Goal: Information Seeking & Learning: Learn about a topic

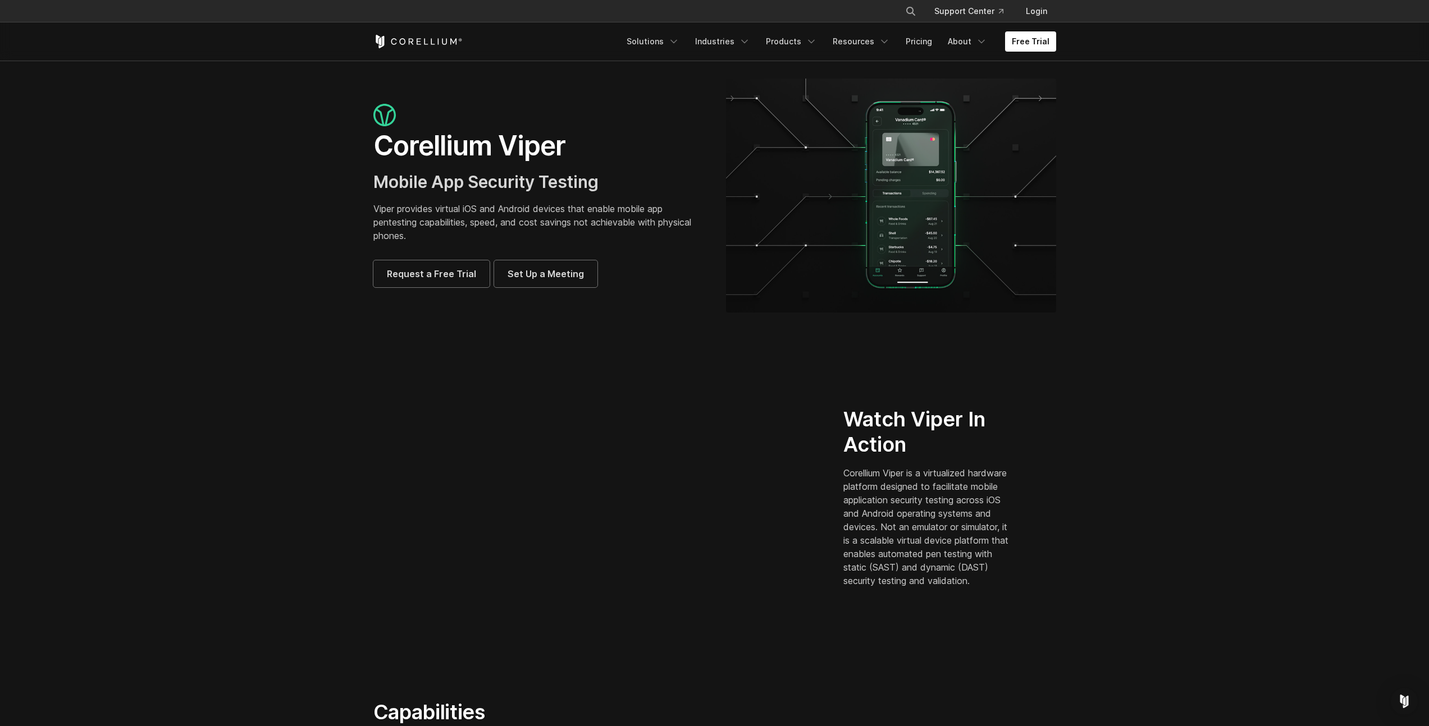
drag, startPoint x: 396, startPoint y: 203, endPoint x: 490, endPoint y: 225, distance: 96.3
click at [490, 225] on p "Viper provides virtual iOS and Android devices that enable mobile app pentestin…" at bounding box center [538, 222] width 330 height 40
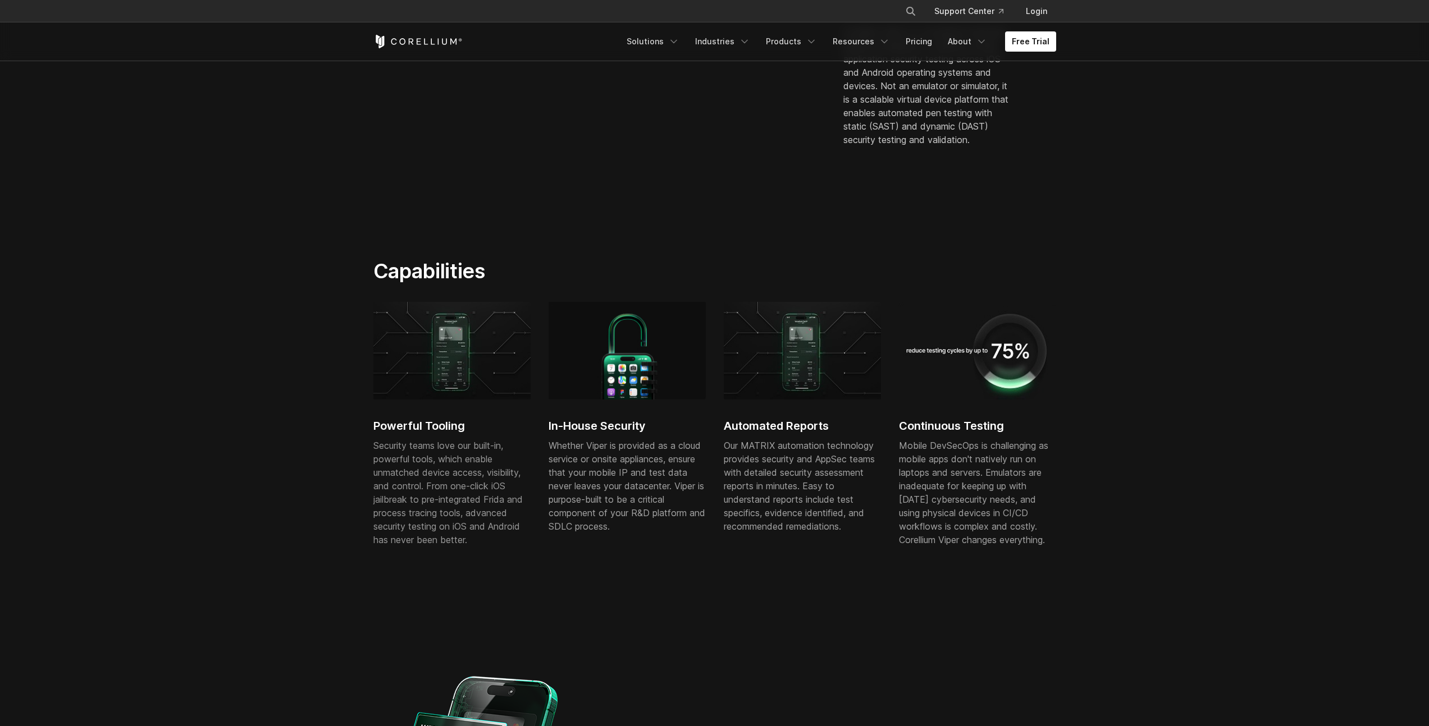
scroll to position [734, 0]
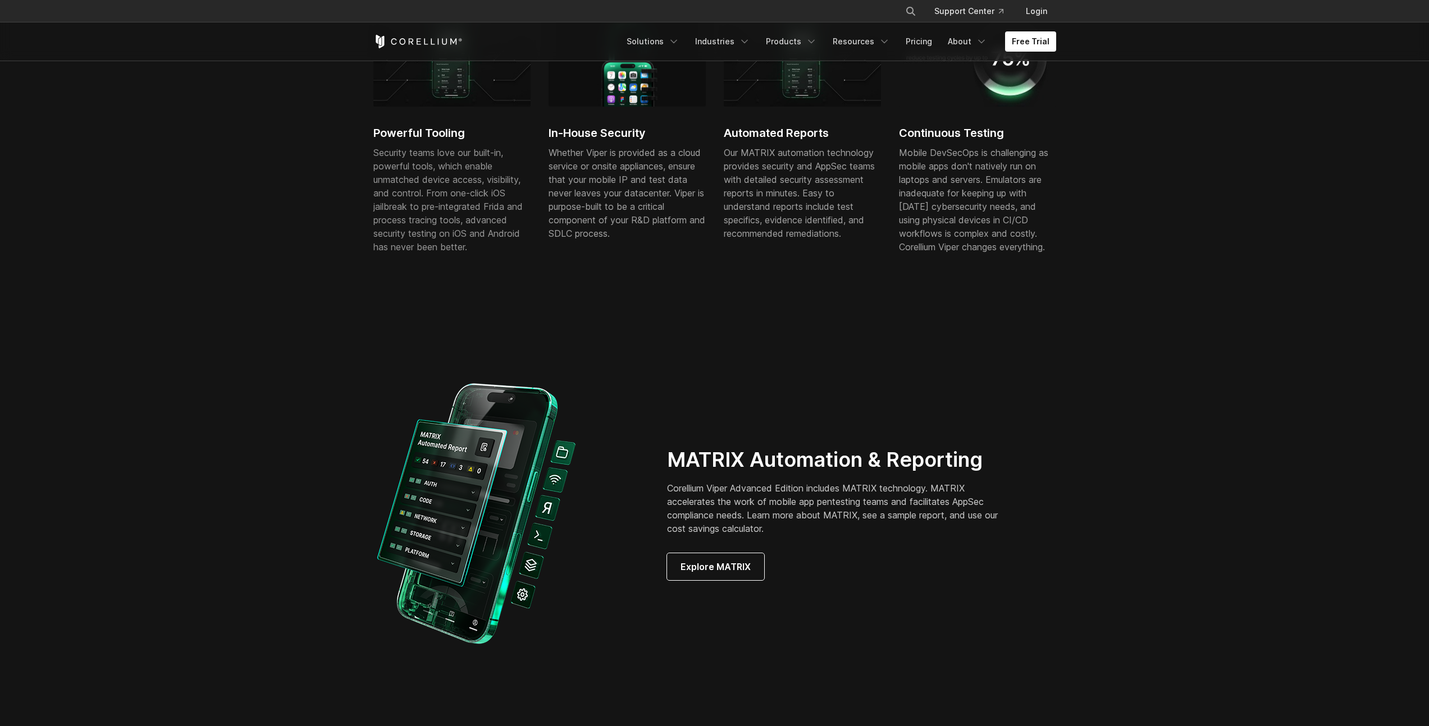
drag, startPoint x: 610, startPoint y: 196, endPoint x: 614, endPoint y: 201, distance: 6.1
click at [614, 201] on div "Whether Viper is provided as a cloud service or onsite appliances, ensure that …" at bounding box center [626, 193] width 157 height 94
click at [821, 455] on h2 "MATRIX Automation & Reporting" at bounding box center [840, 459] width 346 height 25
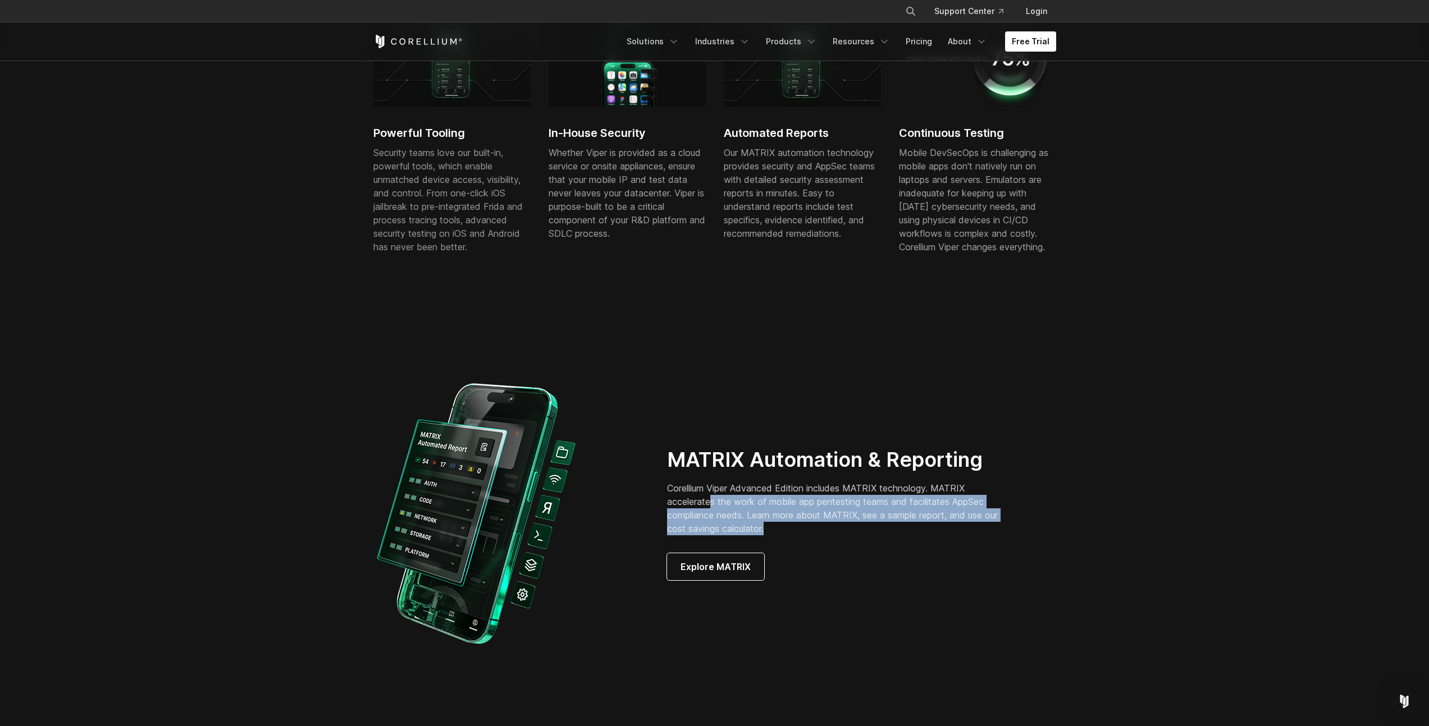
drag, startPoint x: 713, startPoint y: 499, endPoint x: 830, endPoint y: 533, distance: 121.0
click at [830, 533] on p "Corellium Viper Advanced Edition includes MATRIX technology. MATRIX accelerates…" at bounding box center [840, 509] width 346 height 54
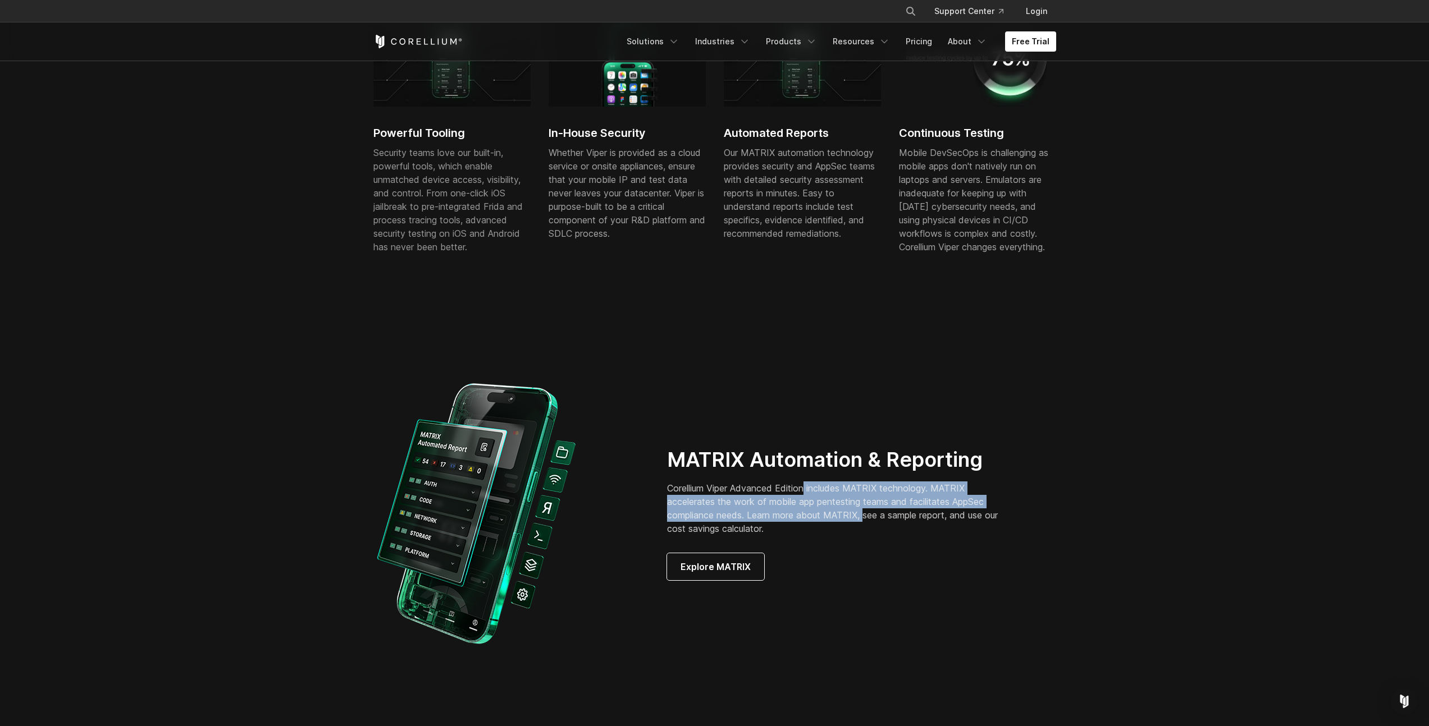
drag, startPoint x: 814, startPoint y: 487, endPoint x: 865, endPoint y: 519, distance: 59.8
click at [865, 519] on p "Corellium Viper Advanced Edition includes MATRIX technology. MATRIX accelerates…" at bounding box center [840, 509] width 346 height 54
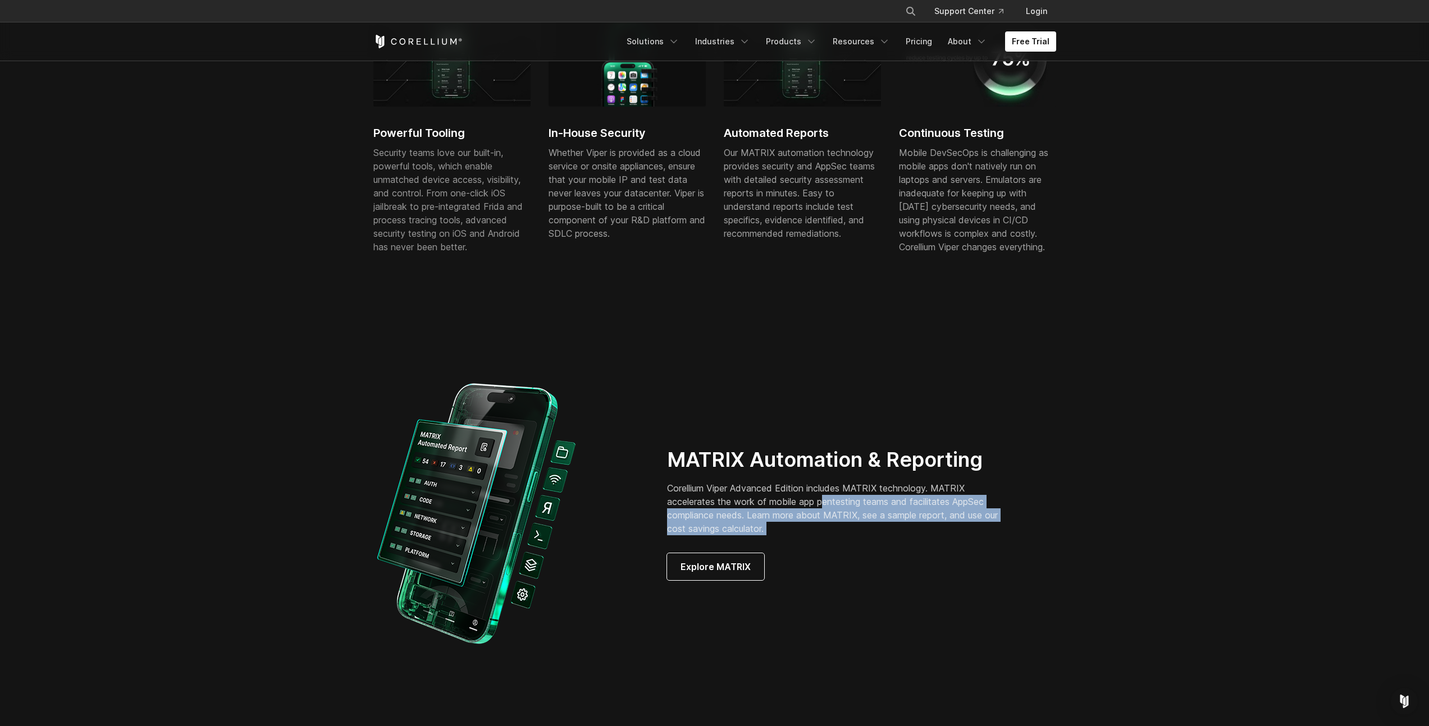
drag, startPoint x: 822, startPoint y: 496, endPoint x: 875, endPoint y: 536, distance: 66.5
click at [875, 536] on div "MATRIX Automation & Reporting Corellium Viper Advanced Edition includes MATRIX …" at bounding box center [853, 513] width 373 height 133
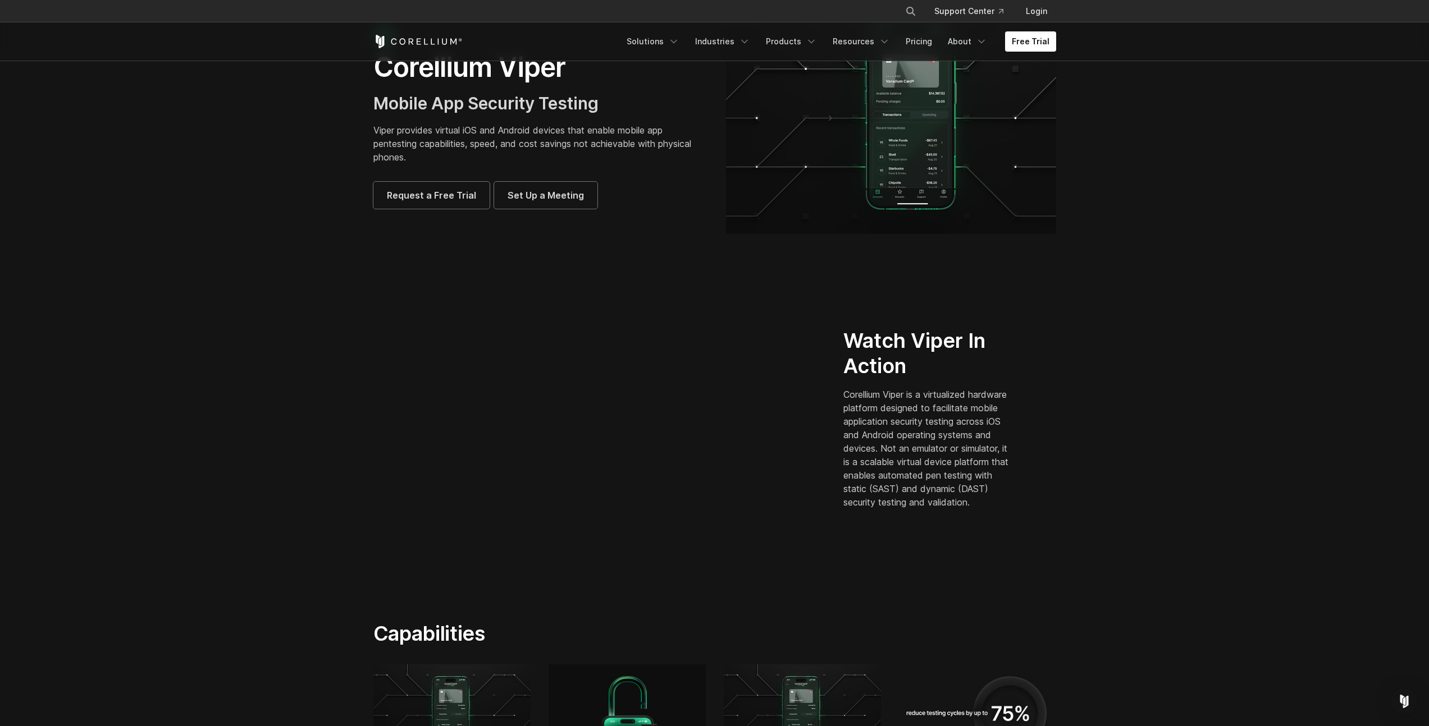
scroll to position [0, 0]
